Goal: Contribute content: Add original content to the website for others to see

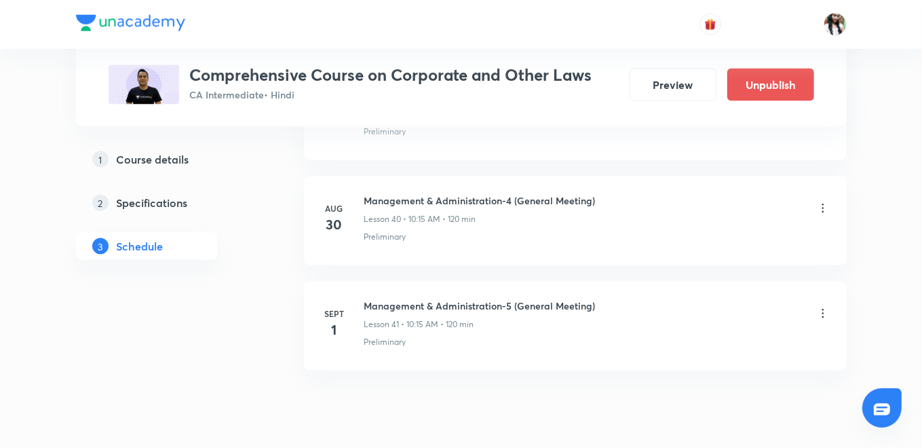
scroll to position [4867, 0]
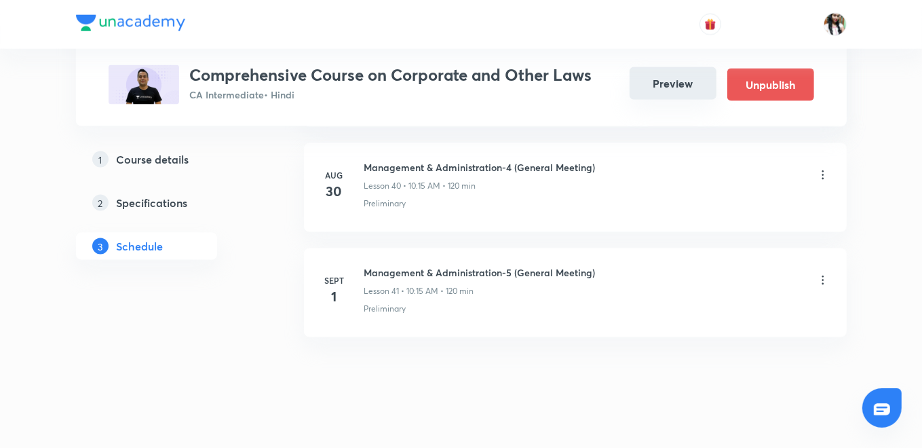
click at [675, 95] on button "Preview" at bounding box center [672, 83] width 87 height 33
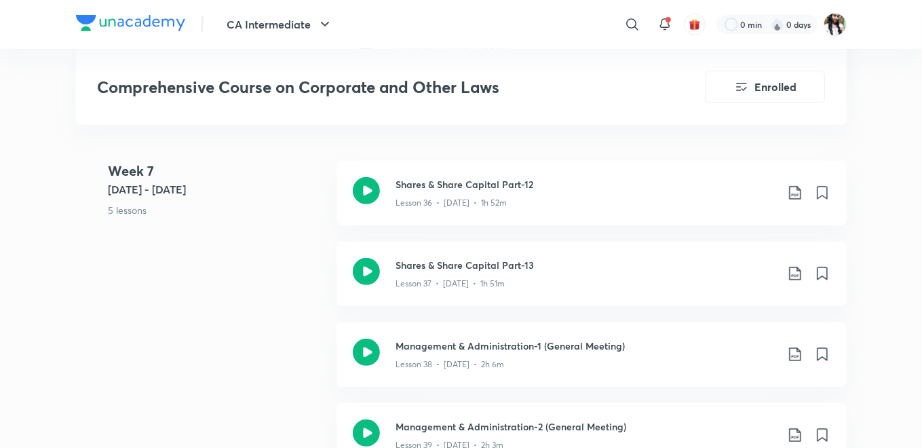
scroll to position [4144, 0]
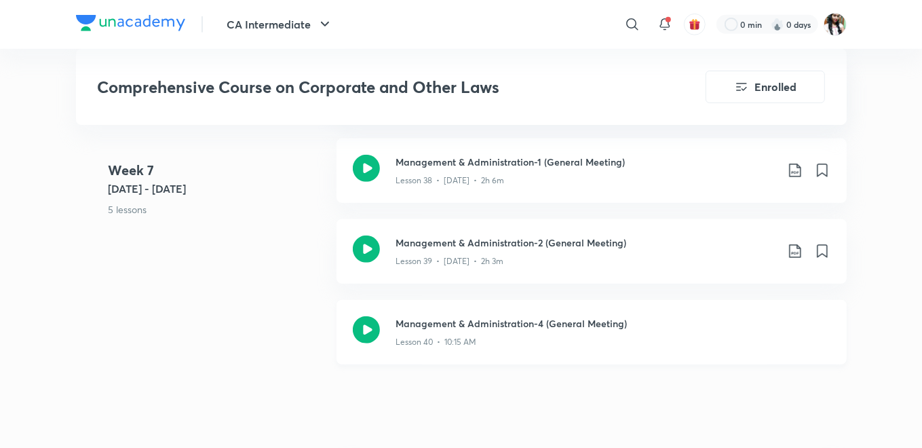
click at [525, 326] on h3 "Management & Administration-4 (General Meeting)" at bounding box center [613, 323] width 434 height 14
click at [521, 318] on h3 "Management & Administration-4 (General Meeting)" at bounding box center [613, 323] width 434 height 14
click at [441, 321] on h3 "Management & Administration-4 (General Meeting)" at bounding box center [613, 323] width 434 height 14
click at [583, 317] on h3 "Management & Administration-4 (General Meeting)" at bounding box center [613, 323] width 434 height 14
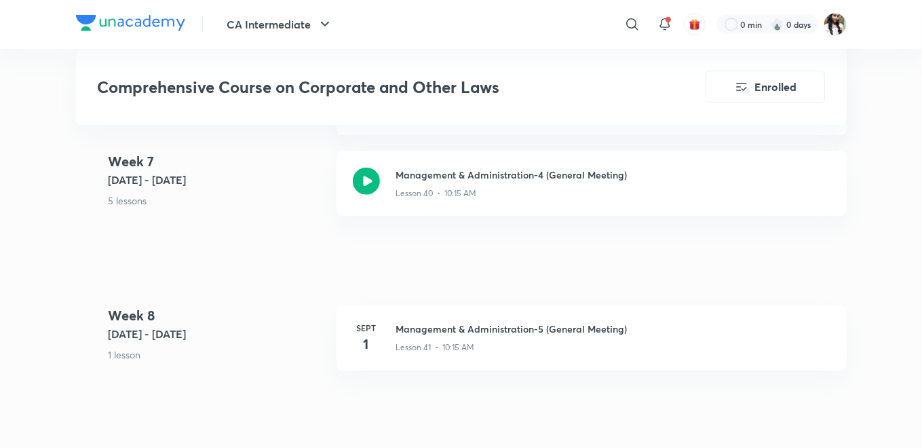
scroll to position [4295, 0]
click at [370, 184] on icon at bounding box center [366, 178] width 27 height 27
click at [519, 175] on h3 "Management & Administration-4 (General Meeting)" at bounding box center [613, 172] width 434 height 14
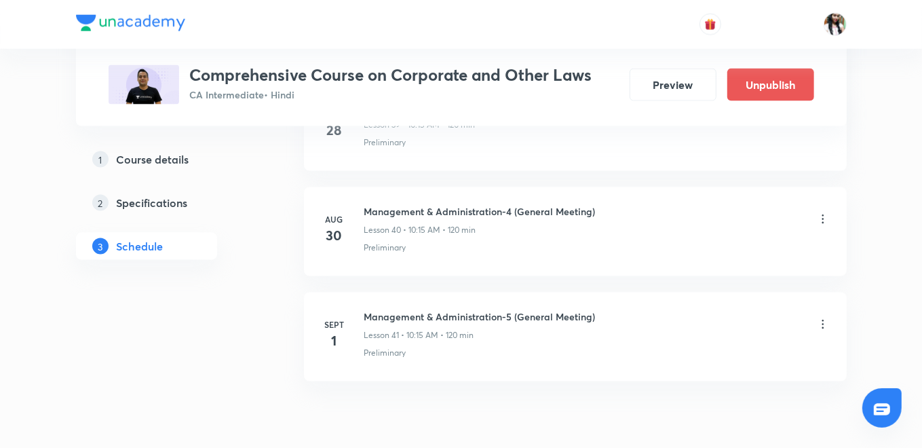
scroll to position [4867, 0]
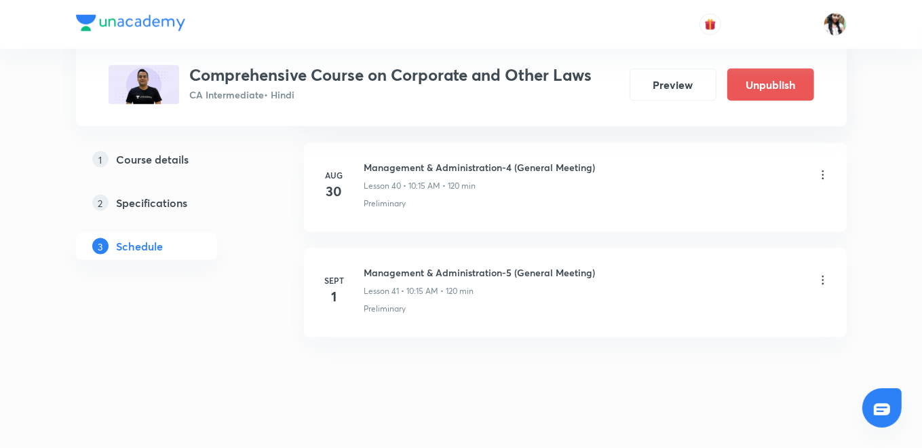
click at [471, 160] on h6 "Management & Administration-4 (General Meeting)" at bounding box center [479, 167] width 231 height 14
drag, startPoint x: 471, startPoint y: 149, endPoint x: 400, endPoint y: 275, distance: 144.5
click at [471, 160] on h6 "Management & Administration-4 (General Meeting)" at bounding box center [479, 167] width 231 height 14
click at [482, 160] on h6 "Management & Administration-4 (General Meeting)" at bounding box center [479, 167] width 231 height 14
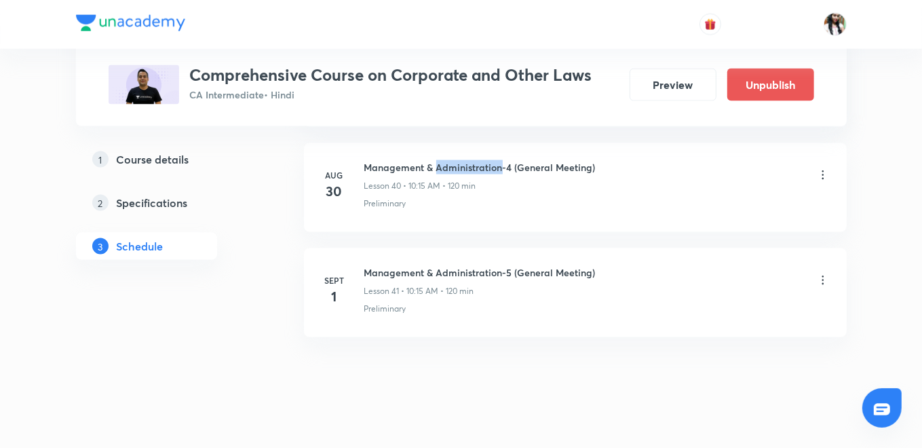
click at [482, 160] on h6 "Management & Administration-4 (General Meeting)" at bounding box center [479, 167] width 231 height 14
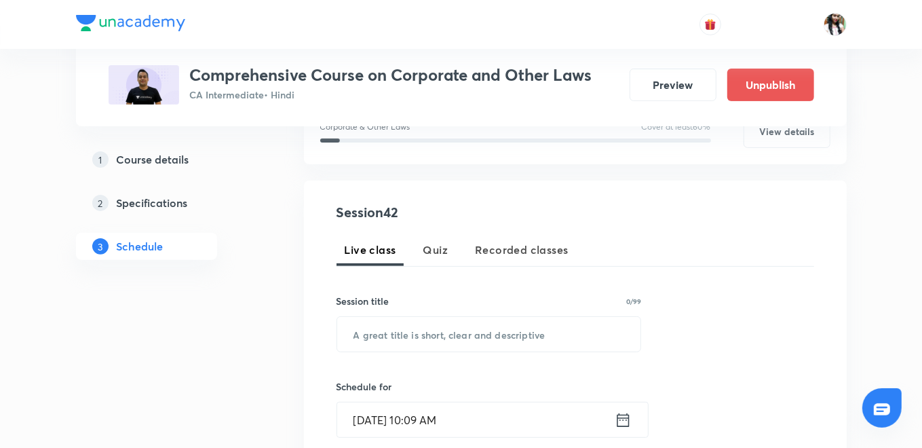
scroll to position [301, 0]
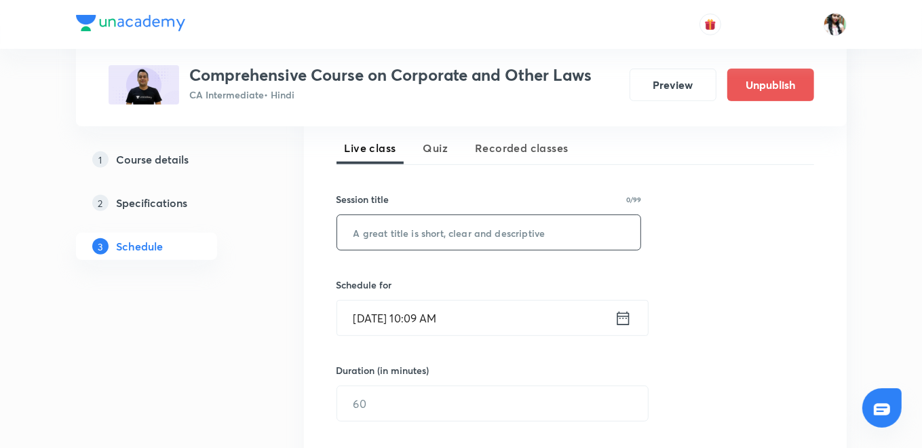
paste input "Management & Administration-4 (General Meeting)"
type input "Management & Administration-4 (General Meeting)"
click at [628, 317] on icon at bounding box center [622, 318] width 12 height 14
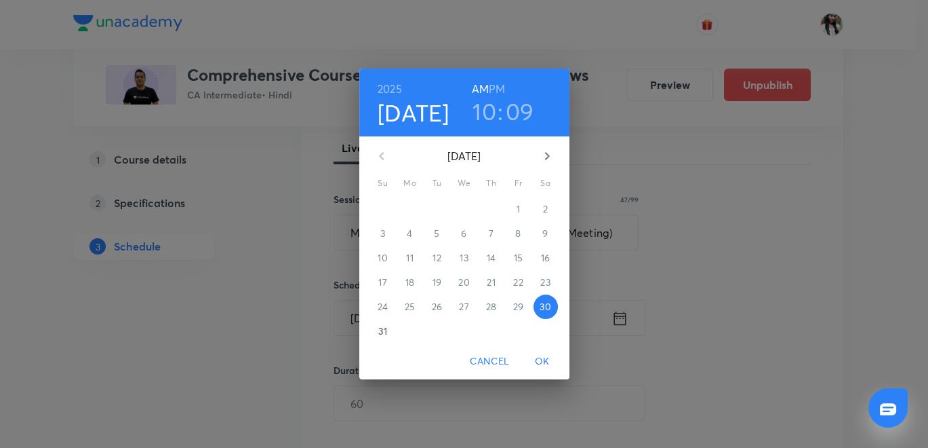
click at [508, 112] on h3 "09" at bounding box center [520, 111] width 28 height 28
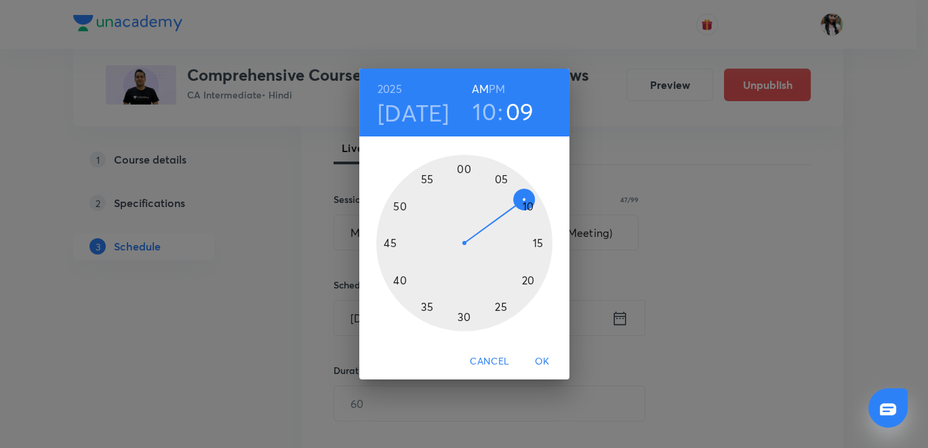
click at [463, 315] on div at bounding box center [464, 243] width 176 height 176
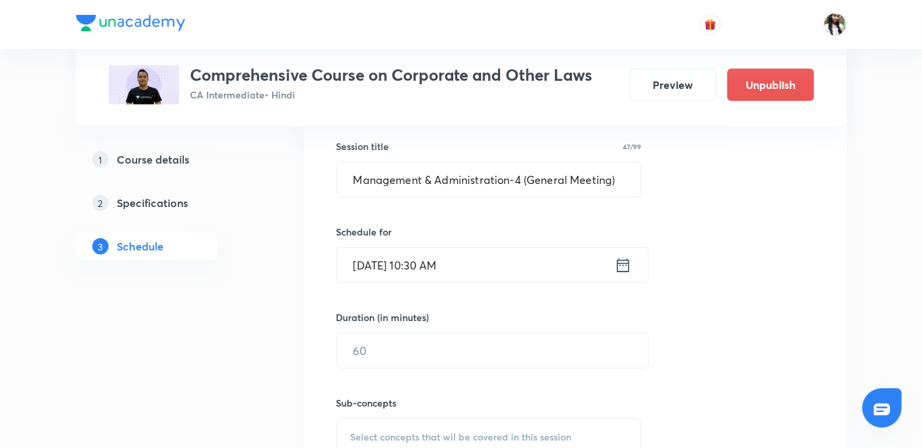
scroll to position [376, 0]
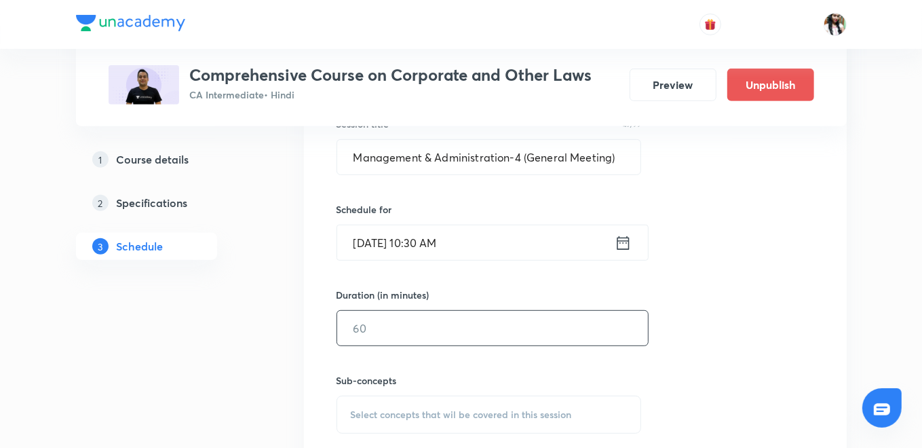
click at [405, 337] on input "text" at bounding box center [492, 328] width 311 height 35
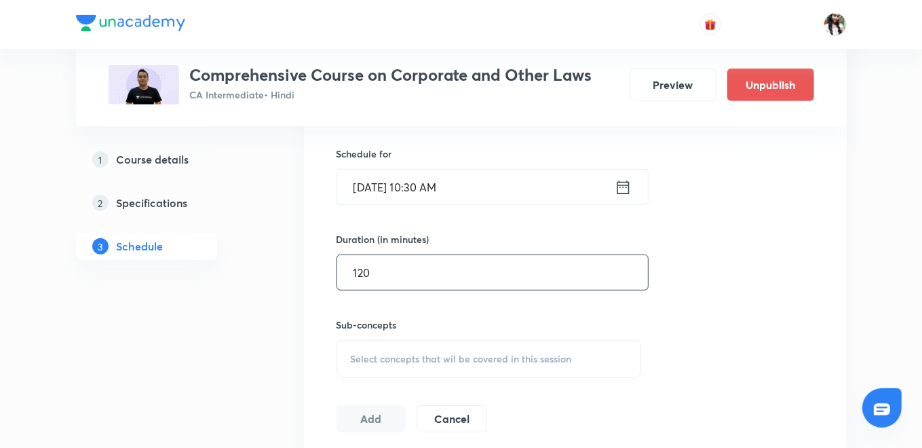
scroll to position [452, 0]
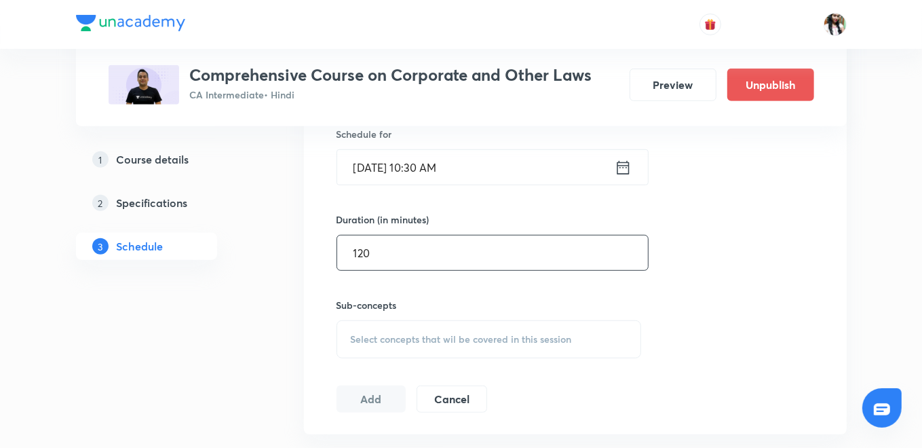
type input "120"
click at [405, 339] on span "Select concepts that wil be covered in this session" at bounding box center [461, 339] width 221 height 11
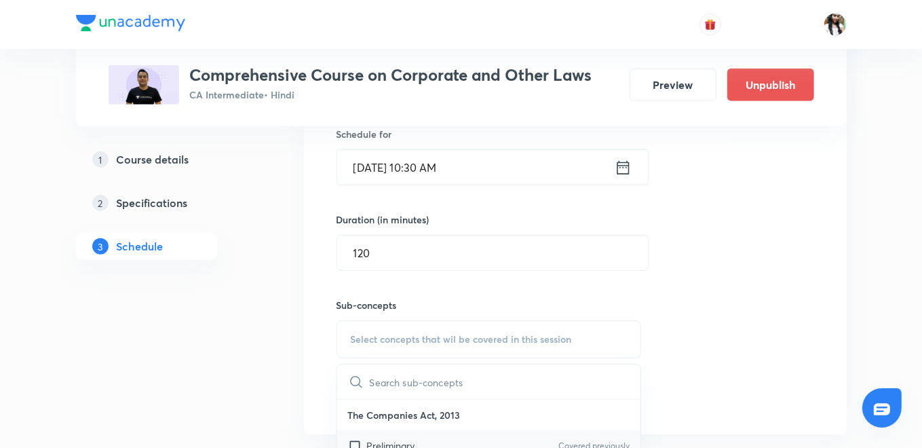
click at [368, 432] on div "Preliminary Covered previously" at bounding box center [489, 445] width 304 height 31
checkbox input "true"
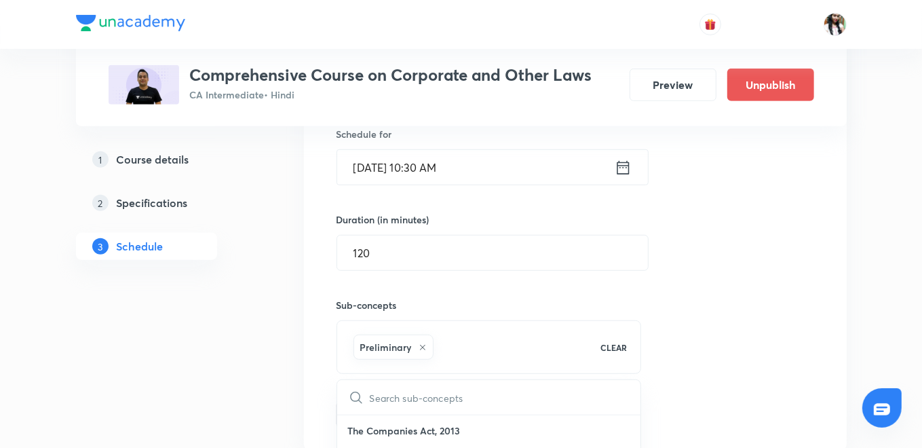
click at [363, 415] on button "Add" at bounding box center [371, 412] width 70 height 27
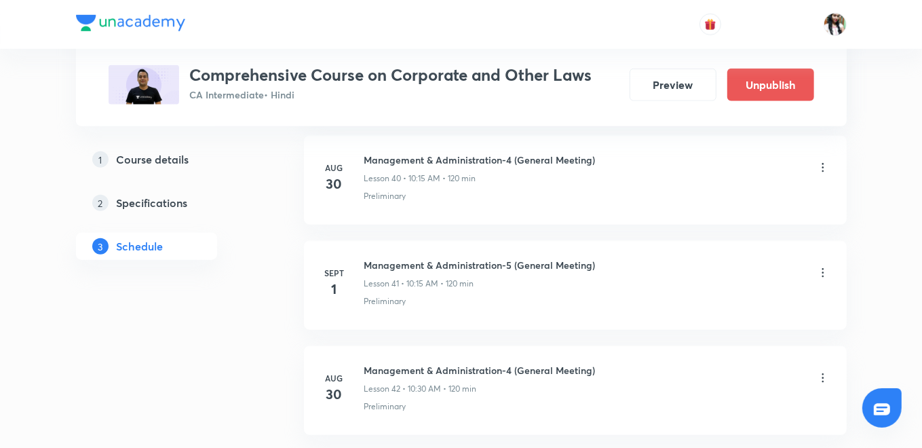
scroll to position [4448, 0]
